Goal: Task Accomplishment & Management: Manage account settings

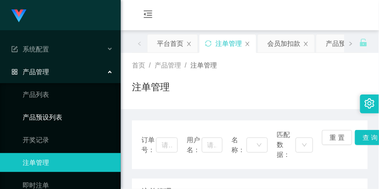
click at [62, 114] on link "产品预设列表" at bounding box center [68, 116] width 91 height 19
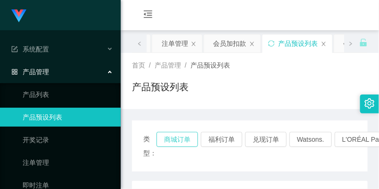
click at [163, 136] on button "商城订单" at bounding box center [176, 139] width 41 height 15
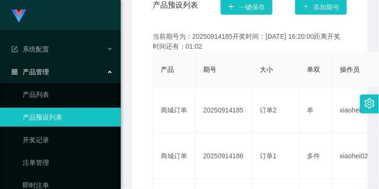
scroll to position [262, 0]
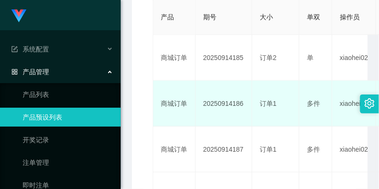
drag, startPoint x: 245, startPoint y: 99, endPoint x: 199, endPoint y: 104, distance: 45.9
click at [199, 104] on td "20250914186" at bounding box center [224, 104] width 57 height 46
copy td "20250914186"
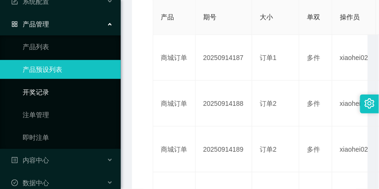
scroll to position [106, 0]
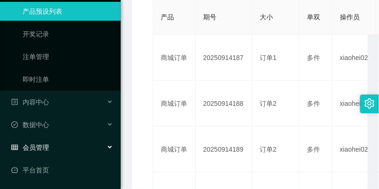
click at [61, 148] on div "会员管理" at bounding box center [60, 147] width 121 height 19
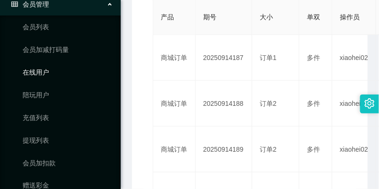
scroll to position [263, 0]
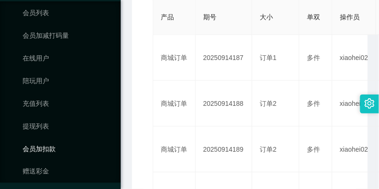
click at [71, 140] on link "会员加扣款" at bounding box center [68, 148] width 91 height 19
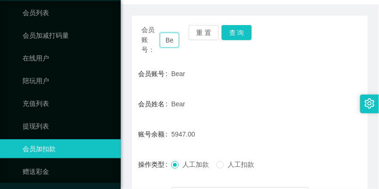
scroll to position [0, 6]
drag, startPoint x: 163, startPoint y: 39, endPoint x: 235, endPoint y: 62, distance: 75.7
click at [235, 62] on div "会员账号： Bear 重 置 查 询 会员账号 Bear 会员姓名 Bear 账号余额 5947.00 操作类型 人工加款 人工扣款 金额 确 定" at bounding box center [250, 135] width 236 height 239
type input "008"
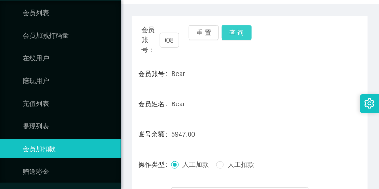
scroll to position [0, 0]
click at [247, 33] on button "查 询" at bounding box center [237, 32] width 30 height 15
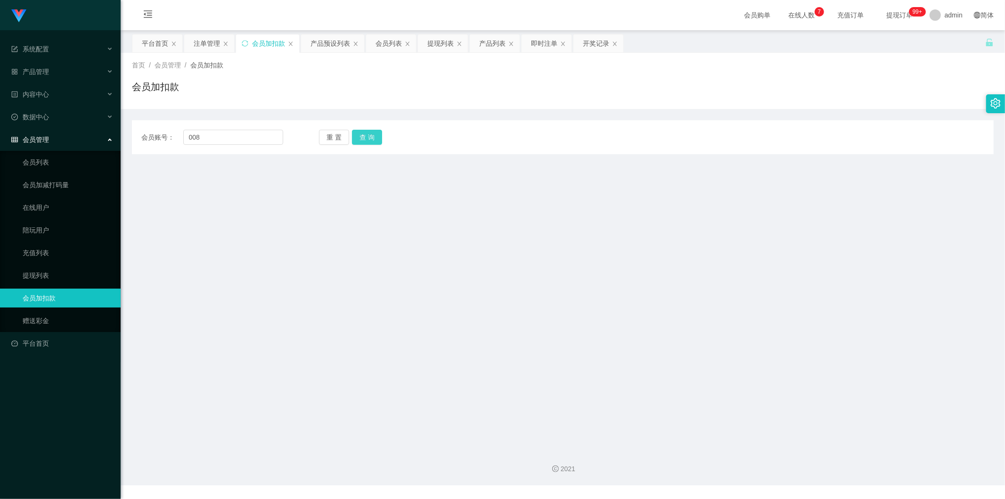
click at [363, 139] on button "查 询" at bounding box center [367, 137] width 30 height 15
click at [188, 137] on input "008" at bounding box center [233, 137] width 100 height 15
click at [363, 137] on button "查 询" at bounding box center [367, 137] width 30 height 15
click at [347, 138] on button "重 置" at bounding box center [334, 137] width 30 height 15
click at [254, 138] on input "text" at bounding box center [233, 137] width 100 height 15
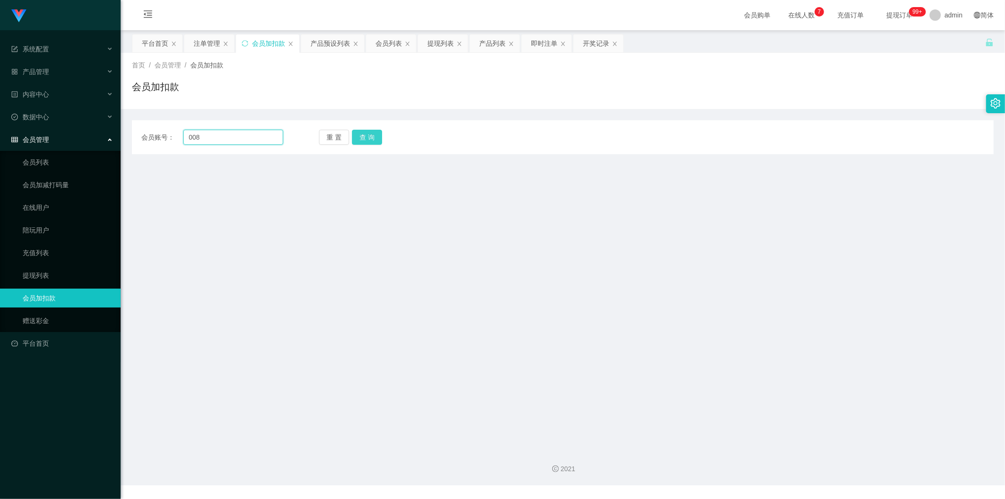
type input "008"
click at [379, 138] on button "查 询" at bounding box center [367, 137] width 30 height 15
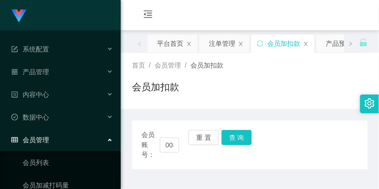
click at [229, 14] on div "会员购单 在线人数 0 1 2 3 4 5 6 7 8 9 0 1 2 3 4 5 6 7 8 9 0 1 2 3 4 5 6 7 8 9 0 1 2 3 4…" at bounding box center [250, 15] width 258 height 31
